Goal: Navigation & Orientation: Find specific page/section

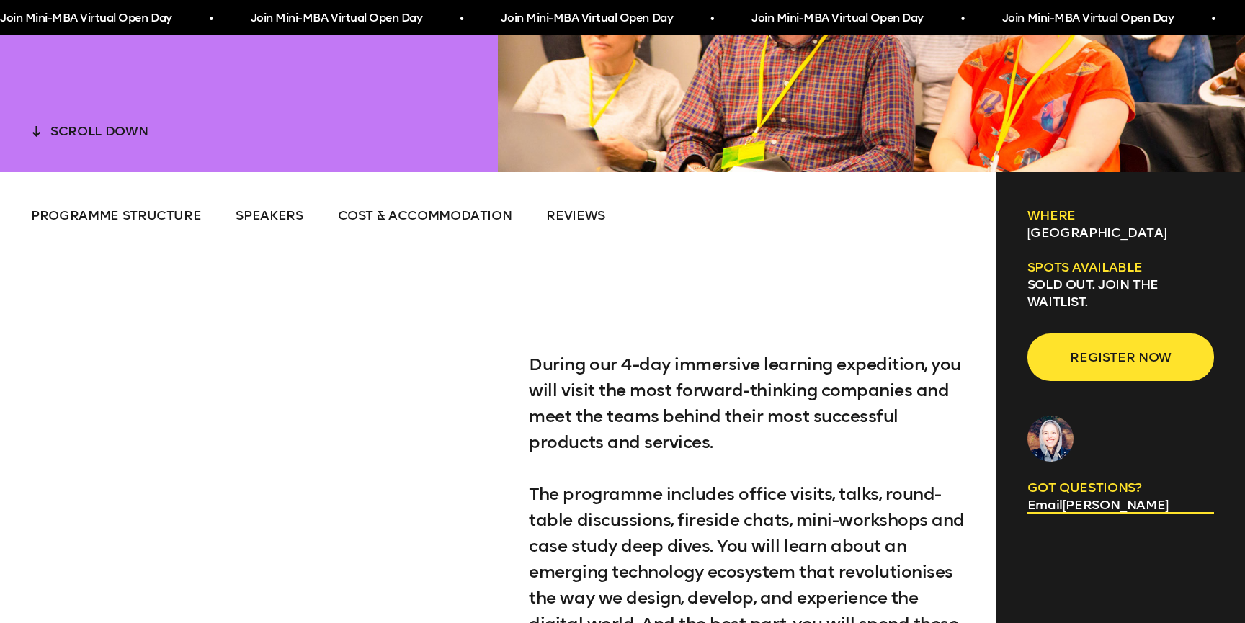
scroll to position [683, 0]
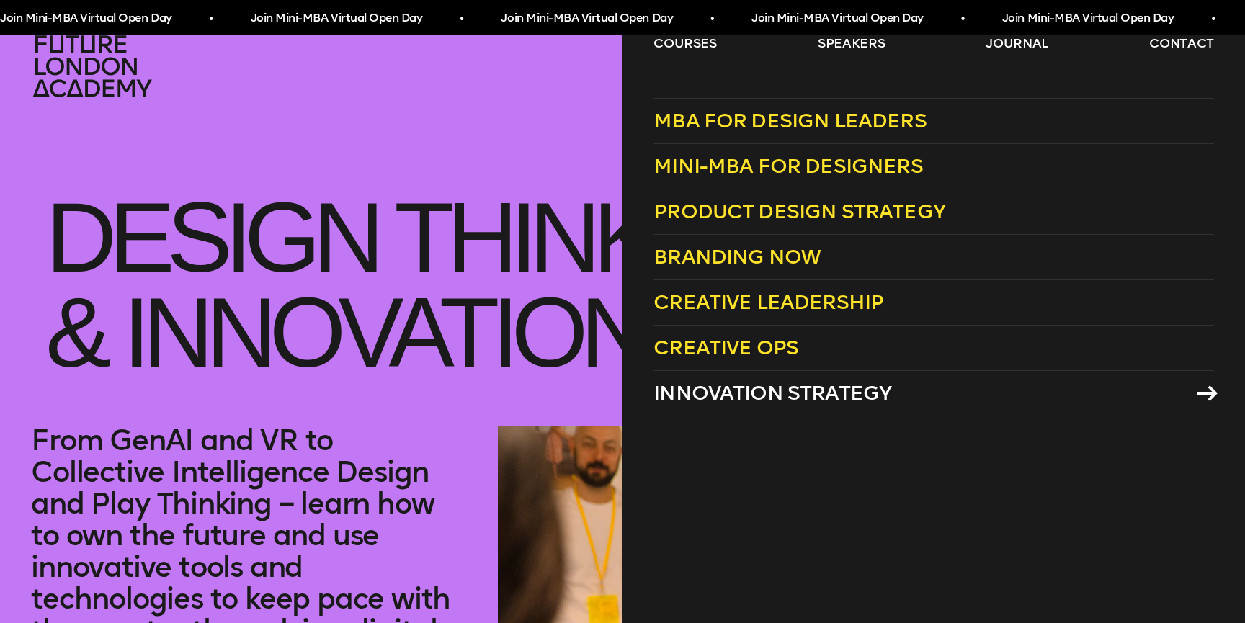
click at [740, 396] on span "Innovation Strategy" at bounding box center [773, 393] width 238 height 24
click at [688, 45] on link "courses" at bounding box center [685, 43] width 63 height 17
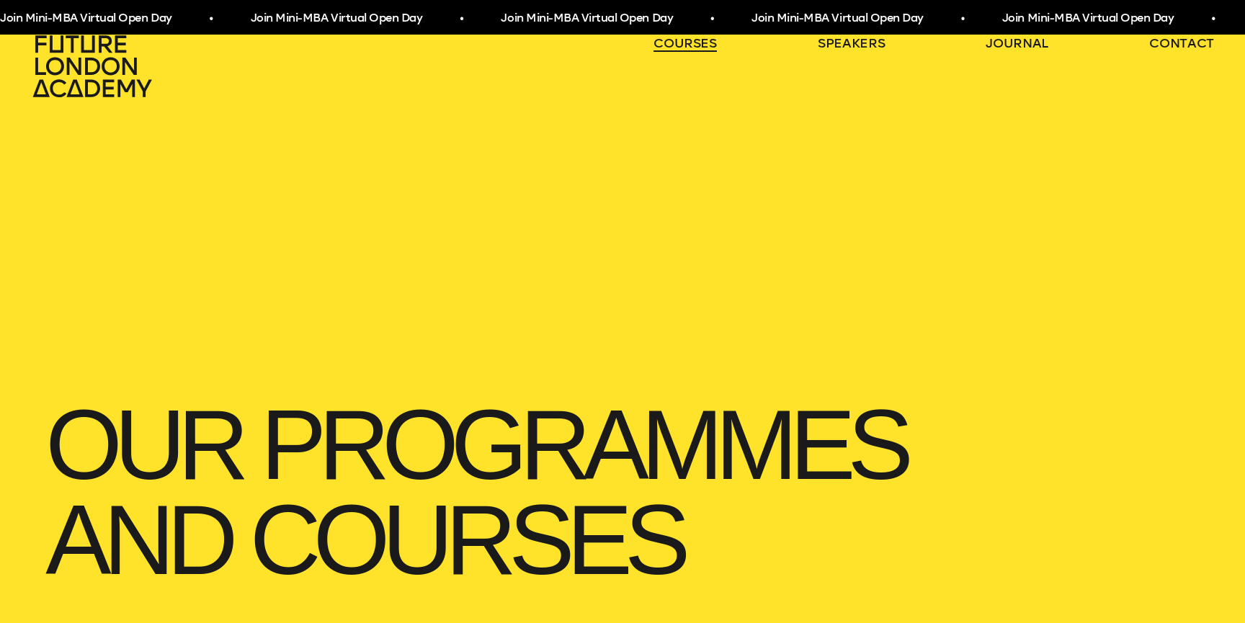
click at [688, 45] on link "courses" at bounding box center [685, 43] width 63 height 17
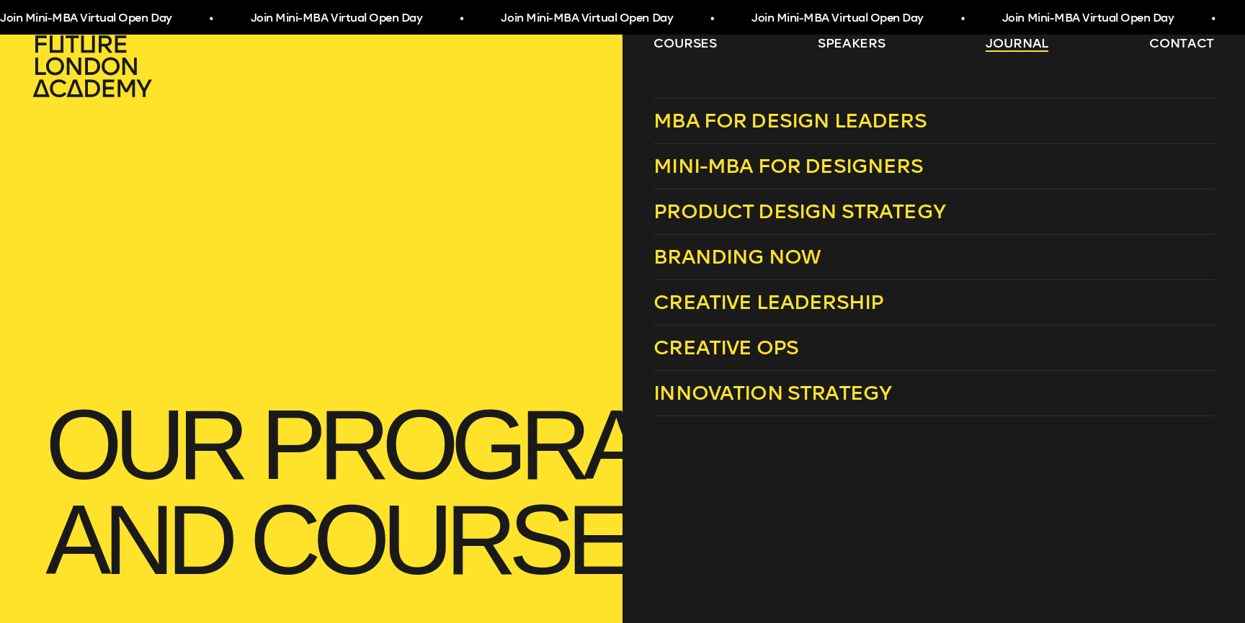
click at [1021, 43] on link "journal" at bounding box center [1017, 43] width 63 height 17
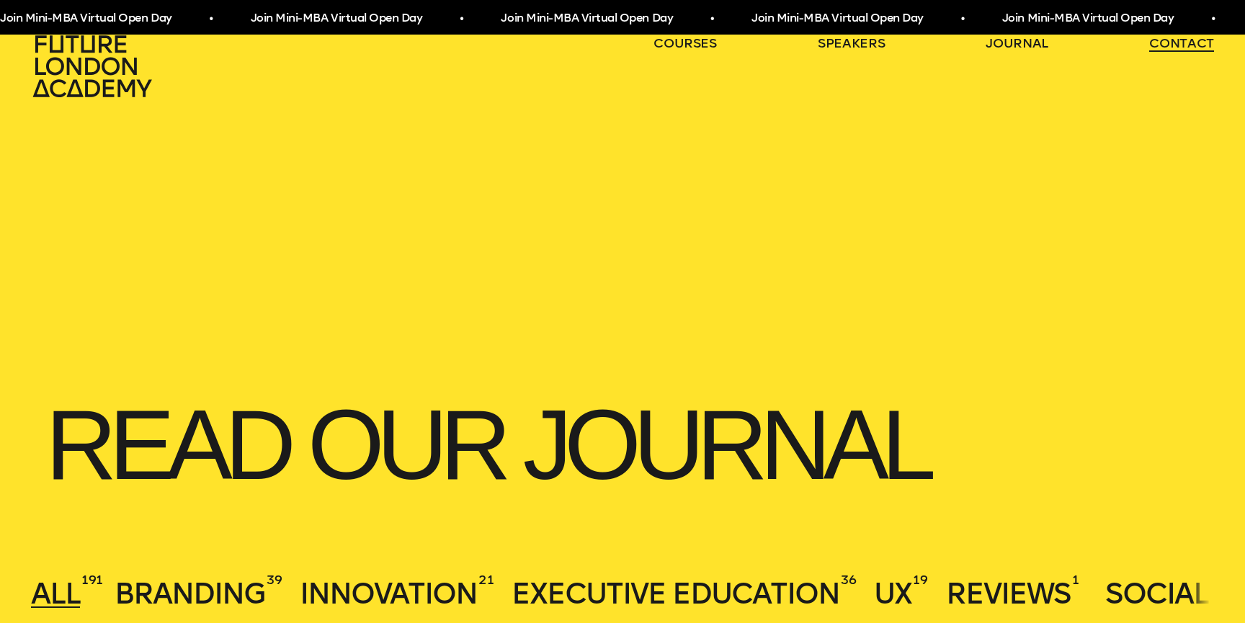
click at [1195, 50] on link "contact" at bounding box center [1182, 43] width 65 height 17
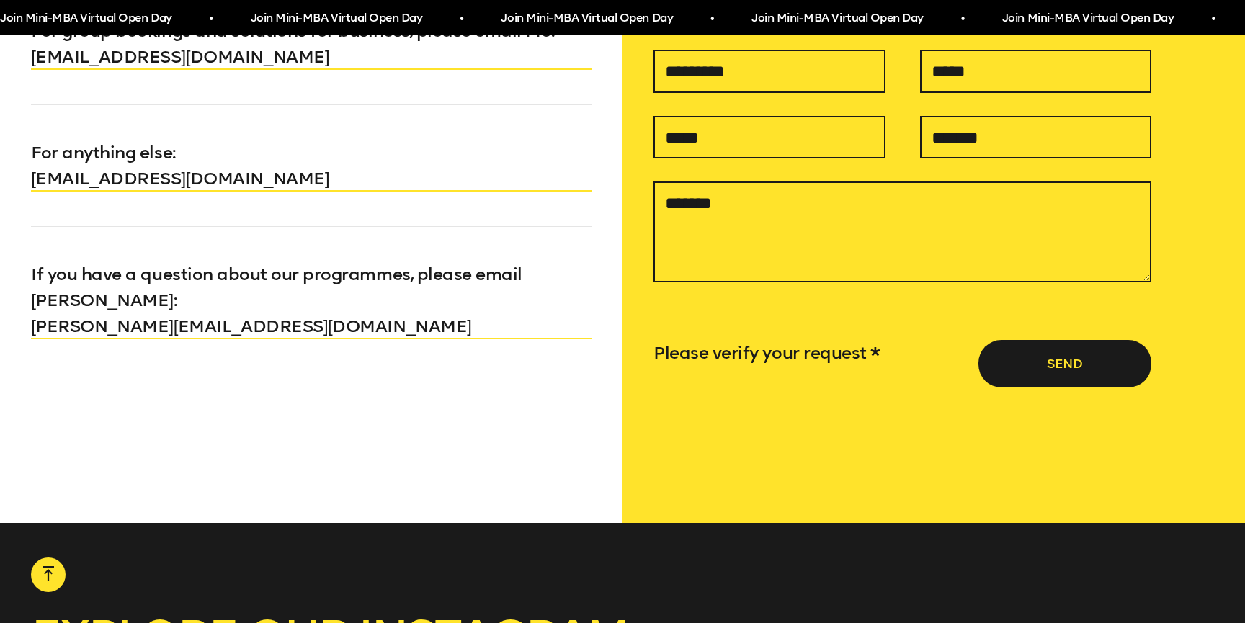
scroll to position [1397, 0]
